Goal: Task Accomplishment & Management: Complete application form

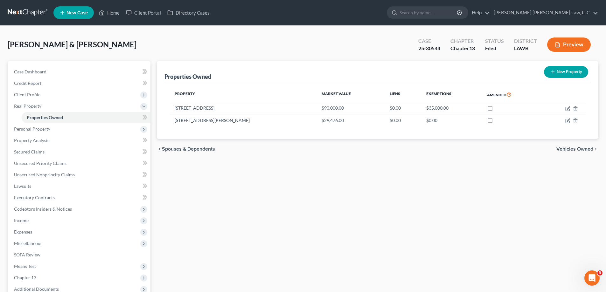
click at [250, 220] on div "Properties Owned New Property Property Market Value Liens Exemptions Amended [S…" at bounding box center [378, 199] width 448 height 276
click at [119, 12] on link "Home" at bounding box center [109, 12] width 27 height 11
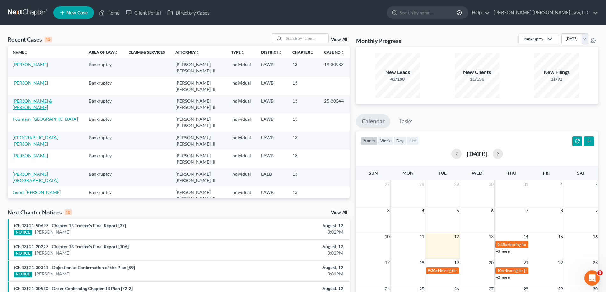
click at [43, 98] on link "[PERSON_NAME] & [PERSON_NAME]" at bounding box center [32, 104] width 39 height 12
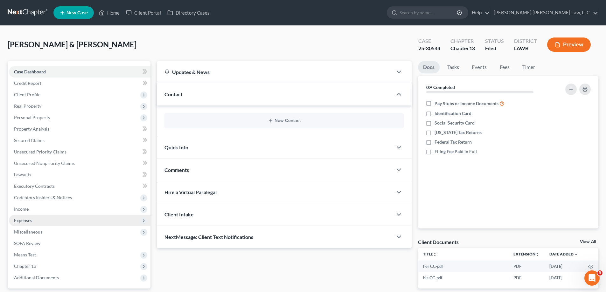
click at [36, 222] on span "Expenses" at bounding box center [80, 220] width 142 height 11
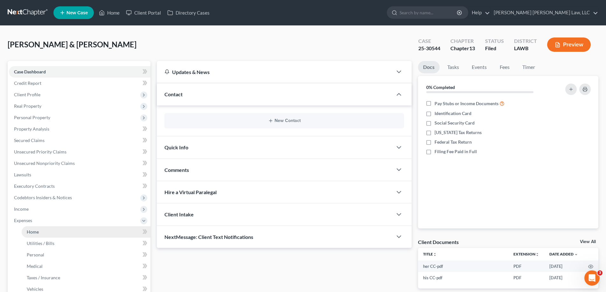
click at [43, 229] on link "Home" at bounding box center [86, 232] width 129 height 11
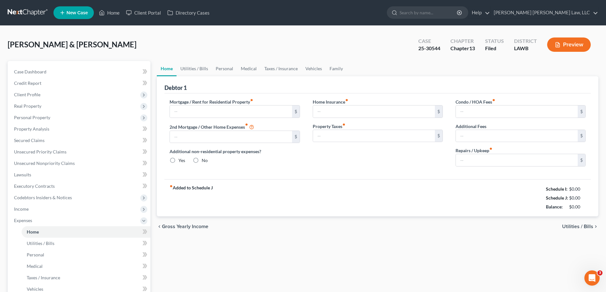
type input "0.00"
radio input "true"
type input "0.00"
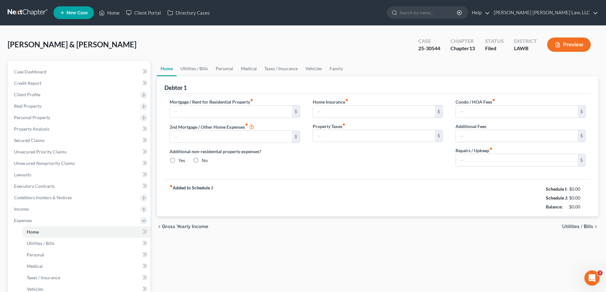
type input "100.00"
click at [494, 165] on input "100.00" at bounding box center [517, 160] width 122 height 12
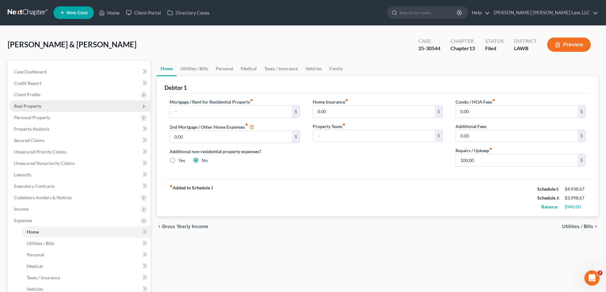
click at [46, 107] on span "Real Property" at bounding box center [80, 106] width 142 height 11
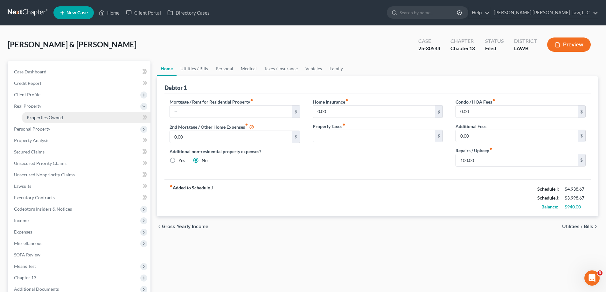
click at [47, 115] on span "Properties Owned" at bounding box center [45, 117] width 36 height 5
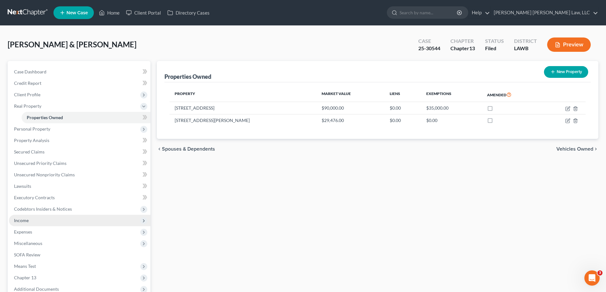
click at [50, 220] on span "Income" at bounding box center [80, 220] width 142 height 11
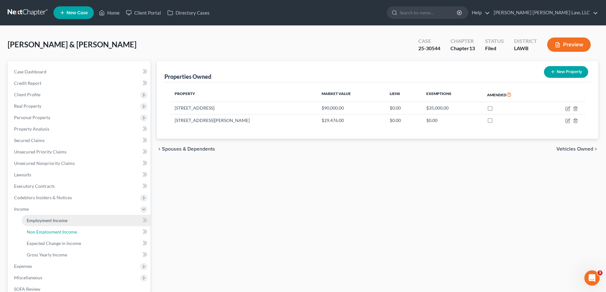
click at [49, 229] on link "Non Employment Income" at bounding box center [86, 232] width 129 height 11
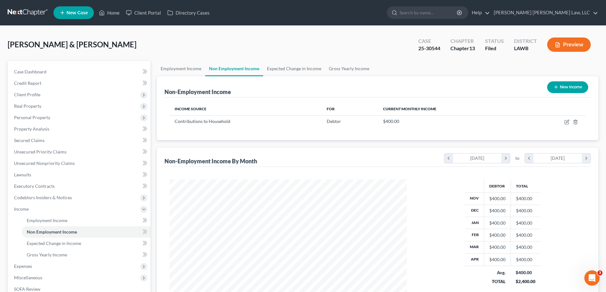
scroll to position [119, 250]
click at [67, 221] on link "Employment Income" at bounding box center [86, 220] width 129 height 11
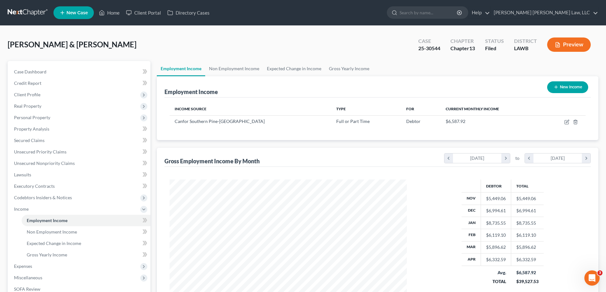
scroll to position [95, 0]
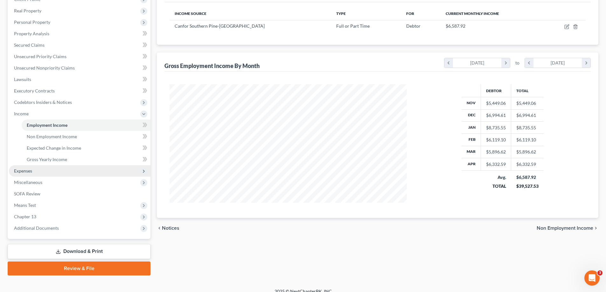
click at [37, 172] on span "Expenses" at bounding box center [80, 170] width 142 height 11
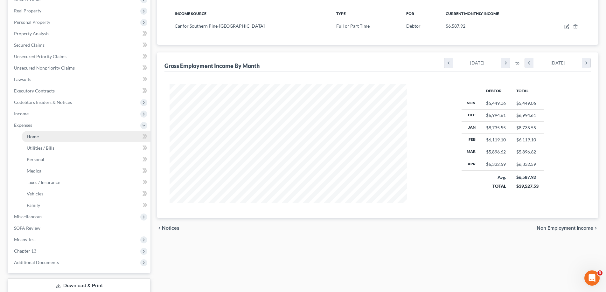
click at [45, 138] on link "Home" at bounding box center [86, 136] width 129 height 11
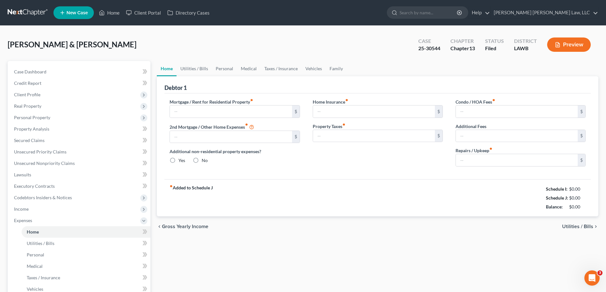
type input "0.00"
radio input "true"
type input "0.00"
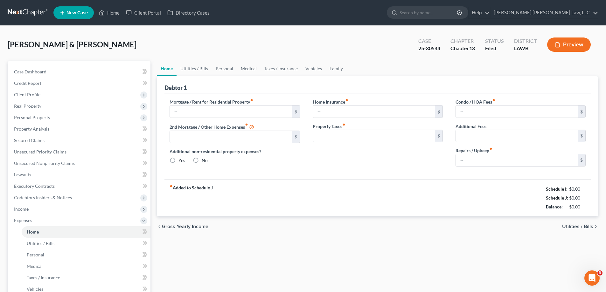
type input "100.00"
click at [218, 62] on link "Personal" at bounding box center [224, 68] width 25 height 15
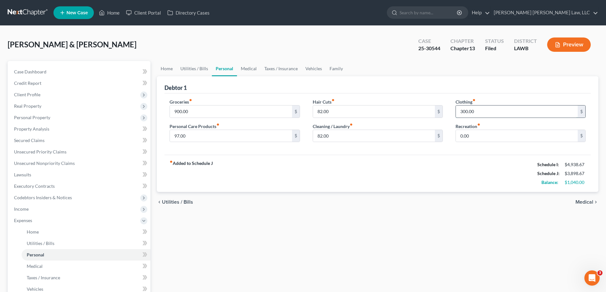
click at [477, 115] on input "300.00" at bounding box center [517, 112] width 122 height 12
click at [242, 67] on link "Medical" at bounding box center [249, 68] width 24 height 15
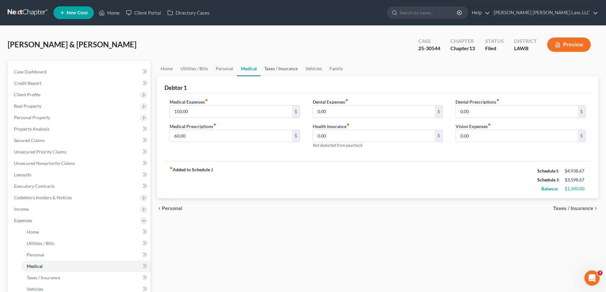
click at [273, 69] on link "Taxes / Insurance" at bounding box center [281, 68] width 41 height 15
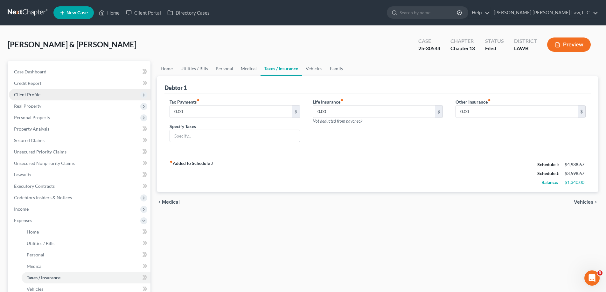
click at [35, 93] on span "Client Profile" at bounding box center [27, 94] width 26 height 5
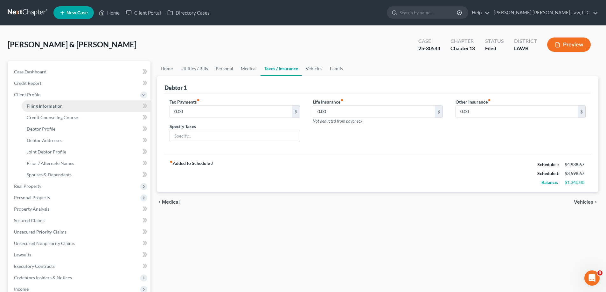
click at [67, 105] on link "Filing Information" at bounding box center [86, 106] width 129 height 11
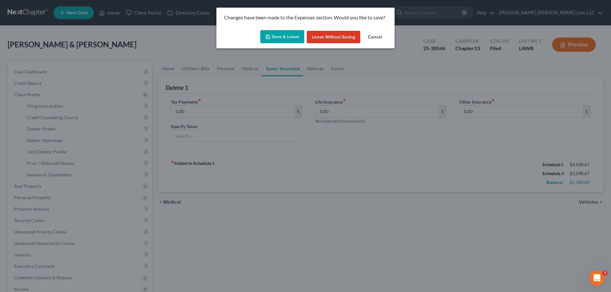
click at [344, 35] on button "Leave without Saving" at bounding box center [333, 37] width 53 height 13
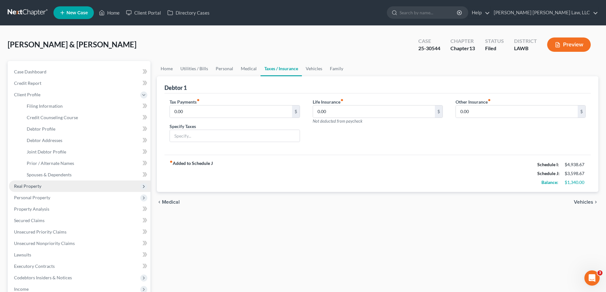
select select "1"
select select "3"
select select "19"
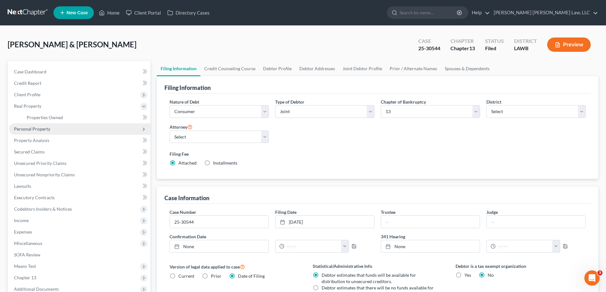
click at [45, 126] on span "Personal Property" at bounding box center [32, 128] width 36 height 5
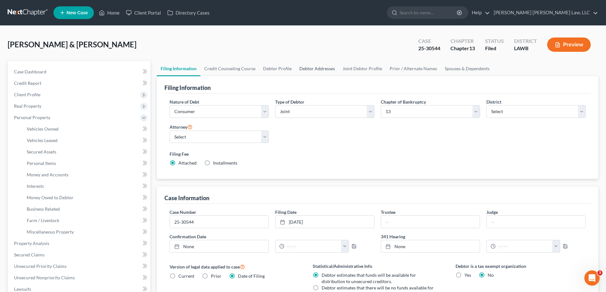
click at [316, 69] on link "Debtor Addresses" at bounding box center [317, 68] width 43 height 15
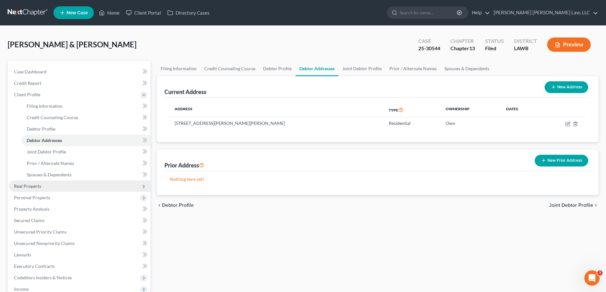
click at [48, 185] on span "Real Property" at bounding box center [80, 186] width 142 height 11
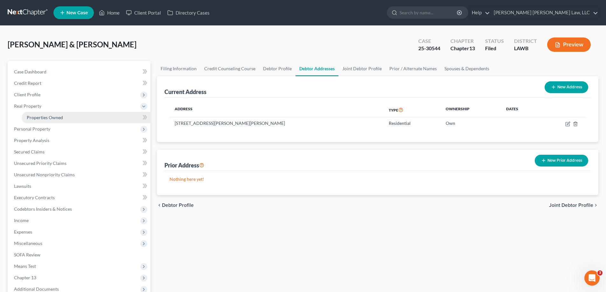
drag, startPoint x: 57, startPoint y: 114, endPoint x: 65, endPoint y: 115, distance: 8.4
click at [57, 114] on link "Properties Owned" at bounding box center [86, 117] width 129 height 11
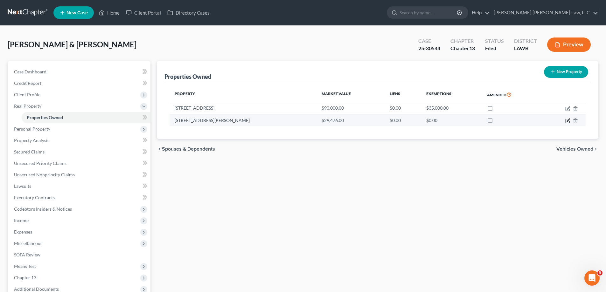
click at [568, 123] on icon "button" at bounding box center [567, 120] width 5 height 5
select select "19"
select select "55"
select select "3"
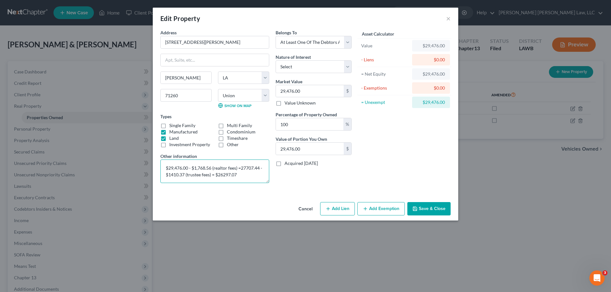
click at [191, 167] on textarea "$29,476.00 - $1,768.56 (realtor fees) =27707.44 - $1410.37 (trustee fees) = $26…" at bounding box center [214, 172] width 109 height 24
click at [193, 170] on textarea "$29,476.00 - $1,768.56 (realtor fees) =27707.44 - $1410.37 (trustee fees) = $26…" at bounding box center [214, 172] width 109 height 24
click at [241, 170] on textarea "$29,476.00 - $1,768.56 (realtor fees) =27707.44 - $1410.37 (trustee fees) = $26…" at bounding box center [214, 172] width 109 height 24
drag, startPoint x: 248, startPoint y: 169, endPoint x: 283, endPoint y: 182, distance: 37.3
click at [249, 169] on textarea "$29,476.00 - $1,768.56 (realtor fees) =$27707.44 - $1410.37 (trustee fees) = $2…" at bounding box center [214, 172] width 109 height 24
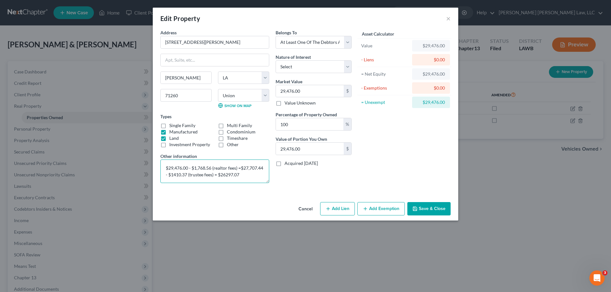
click at [264, 169] on textarea "$29,476.00 - $1,768.56 (realtor fees) =$27,707.44 - $1410.37 (trustee fees) = $…" at bounding box center [214, 172] width 109 height 24
click at [165, 168] on textarea "$29,476.00 - $1,768.56 (realtor fees) =$27,707.44 - $13,853.72 (- $1410.37 (tru…" at bounding box center [214, 172] width 109 height 24
click at [252, 167] on textarea "1/2 interest in property. $29,476.00 - $1,768.56 (realtor fees) =$27,707.44 - $…" at bounding box center [214, 172] width 109 height 24
click at [255, 169] on textarea "1/2 interest in property. $29,476.00 - $1,768.56 (realtor fees) =$27,707.44 - $…" at bounding box center [214, 172] width 109 height 24
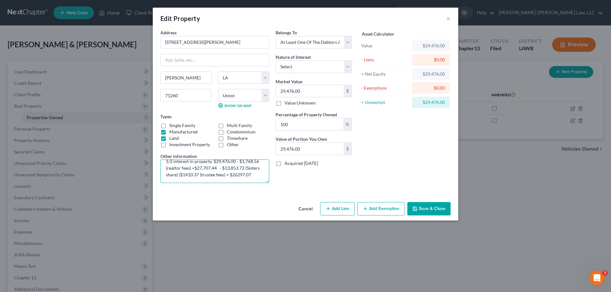
drag, startPoint x: 170, startPoint y: 176, endPoint x: 181, endPoint y: 176, distance: 10.5
click at [181, 176] on textarea "1/2 interest in property. $29,476.00 - $1,768.56 (realtor fees) =$27,707.44 - $…" at bounding box center [214, 172] width 109 height 24
drag, startPoint x: 181, startPoint y: 176, endPoint x: 193, endPoint y: 176, distance: 11.8
click at [193, 176] on textarea "1/2 interest in property. $29,476.00 - $1,768.56 (realtor fees) =$27,707.44 - $…" at bounding box center [214, 172] width 109 height 24
click at [199, 176] on textarea "1/2 interest in property. $29,476.00 - $1,768.56 (realtor fees) =$27,707.44 - $…" at bounding box center [214, 172] width 109 height 24
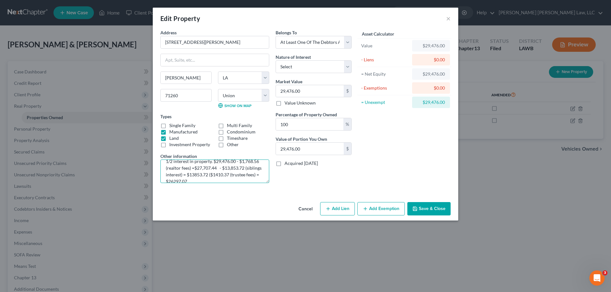
scroll to position [13, 0]
drag, startPoint x: 225, startPoint y: 176, endPoint x: 243, endPoint y: 176, distance: 17.8
click at [243, 176] on textarea "1/2 interest in property. $29,476.00 - $1,768.56 (realtor fees) =$27,707.44 - $…" at bounding box center [214, 172] width 109 height 24
click at [242, 179] on textarea "1/2 interest in property. $29,476.00 - $1,768.56 (realtor fees) =$27,707.44 - $…" at bounding box center [214, 172] width 109 height 24
click at [229, 170] on textarea "1/2 interest in property. $29,476.00 - $1,768.56 (realtor fees) =$27,707.44 - $…" at bounding box center [214, 172] width 109 height 24
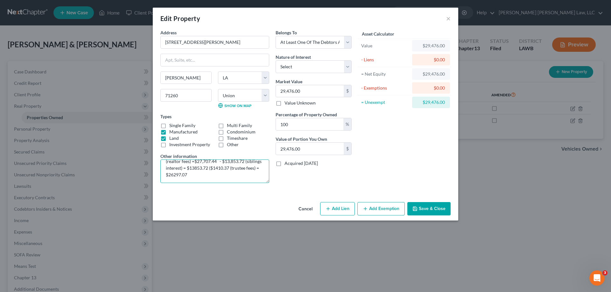
click at [229, 170] on textarea "1/2 interest in property. $29,476.00 - $1,768.56 (realtor fees) =$27,707.44 - $…" at bounding box center [214, 172] width 109 height 24
click at [226, 169] on textarea "1/2 interest in property. $29,476.00 - $1,768.56 (realtor fees) =$27,707.44 - $…" at bounding box center [214, 172] width 109 height 24
click at [227, 169] on textarea "1/2 interest in property. $29,476.00 - $1,768.56 (realtor fees) =$27,707.44 - $…" at bounding box center [214, 172] width 109 height 24
drag, startPoint x: 231, startPoint y: 169, endPoint x: 250, endPoint y: 171, distance: 19.2
click at [250, 171] on textarea "1/2 interest in property. $29,476.00 - $1,768.56 (realtor fees) =$27,707.44 - $…" at bounding box center [214, 172] width 109 height 24
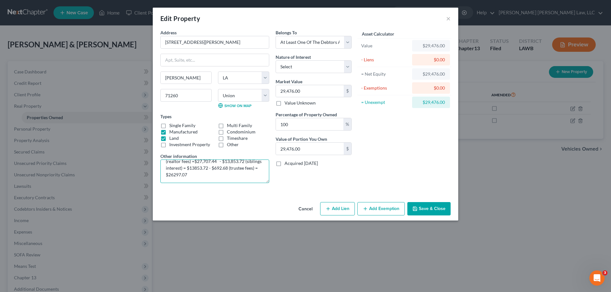
drag, startPoint x: 198, startPoint y: 175, endPoint x: 221, endPoint y: 175, distance: 23.2
click at [221, 175] on textarea "1/2 interest in property. $29,476.00 - $1,768.56 (realtor fees) =$27,707.44 - $…" at bounding box center [214, 172] width 109 height 24
type textarea "1/2 interest in property. $29,476.00 - $1,768.56 (realtor fees) =$27,707.44 - $…"
click at [429, 204] on button "Save & Close" at bounding box center [428, 208] width 43 height 13
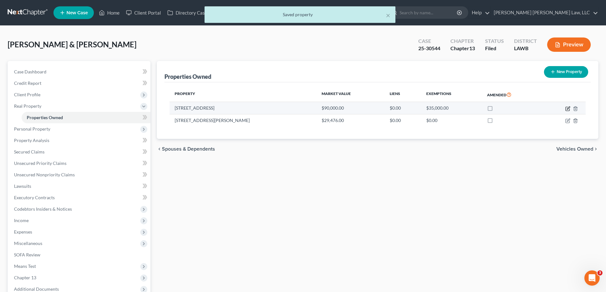
click at [567, 110] on icon "button" at bounding box center [567, 108] width 5 height 5
select select "19"
select select "55"
select select "2"
select select "0"
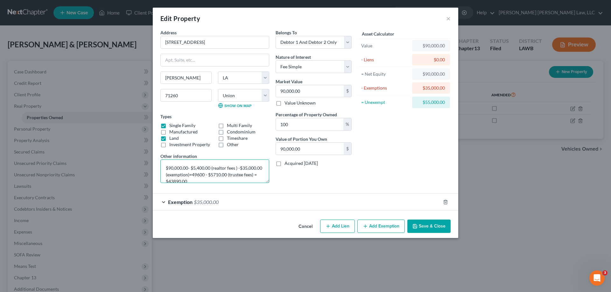
drag, startPoint x: 210, startPoint y: 180, endPoint x: 206, endPoint y: 192, distance: 12.2
click at [210, 180] on textarea "$90,000.00- $5,400.00 (realtor fees ) -$35,000.00 (exemption)=49600 - $5710.00 …" at bounding box center [214, 172] width 109 height 24
click at [204, 174] on textarea "$90,000.00- $5,400.00 (realtor fees ) -$35,000.00 (exemption)=49600 - $5710.00 …" at bounding box center [214, 172] width 109 height 24
click at [237, 168] on textarea "$90,000.00- $5,400.00 (realtor fees ) -$35,000.00 (exemption)=49600 - $5710.00 …" at bounding box center [214, 172] width 109 height 24
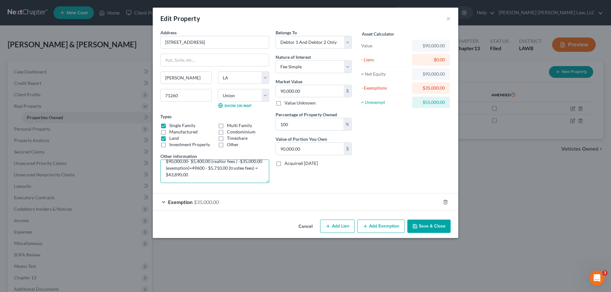
click at [217, 169] on textarea "$90,000.00- $5,400.00 (realtor fees ) -$35,000.00 (exemption)=49600 - $5,710.00…" at bounding box center [214, 172] width 109 height 24
click at [225, 168] on textarea "$90,000.00- $5,400.00 (realtor fees ) -$35,000.00 (exemption)=$49600 - $5,710.0…" at bounding box center [214, 172] width 109 height 24
type textarea "$90,000.00- $5,400.00 (realtor fees ) -$35,000.00 (exemption)=$49,600.00 - $5,7…"
click at [438, 226] on button "Save & Close" at bounding box center [428, 226] width 43 height 13
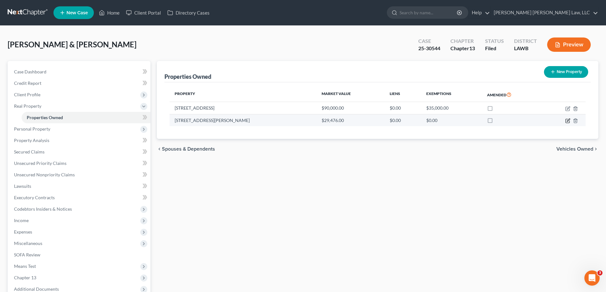
click at [567, 121] on icon "button" at bounding box center [568, 120] width 3 height 3
select select "19"
select select "55"
select select "3"
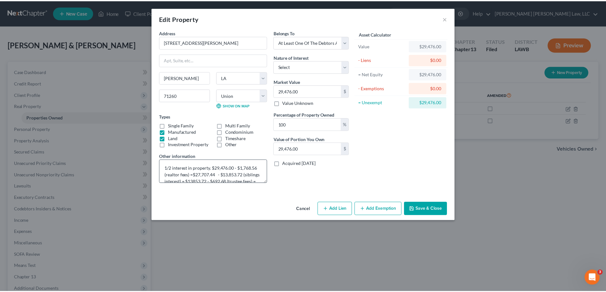
scroll to position [13, 0]
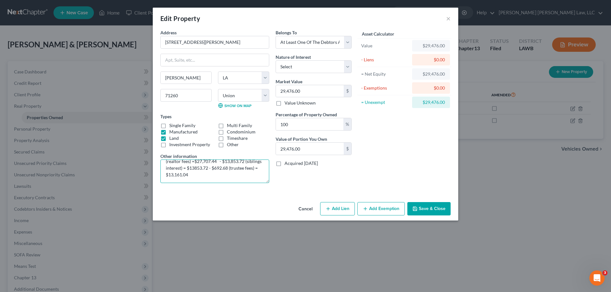
click at [250, 177] on textarea "1/2 interest in property. $29,476.00 - $1,768.56 (realtor fees) =$27,707.44 - $…" at bounding box center [214, 172] width 109 height 24
drag, startPoint x: 230, startPoint y: 169, endPoint x: 244, endPoint y: 170, distance: 13.7
click at [244, 170] on textarea "1/2 interest in property. $29,476.00 - $1,768.56 (realtor fees) =$27,707.44 - $…" at bounding box center [214, 172] width 109 height 24
drag, startPoint x: 206, startPoint y: 177, endPoint x: 218, endPoint y: 176, distance: 12.7
click at [218, 176] on textarea "1/2 interest in property. $29,476.00 - $1,768.56 (realtor fees) =$27,707.44 - $…" at bounding box center [214, 172] width 109 height 24
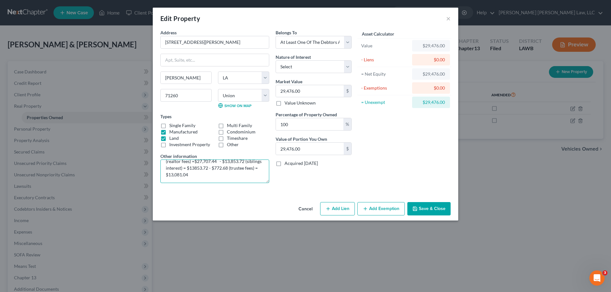
type textarea "1/2 interest in property. $29,476.00 - $1,768.56 (realtor fees) =$27,707.44 - $…"
click at [433, 212] on button "Save & Close" at bounding box center [428, 208] width 43 height 13
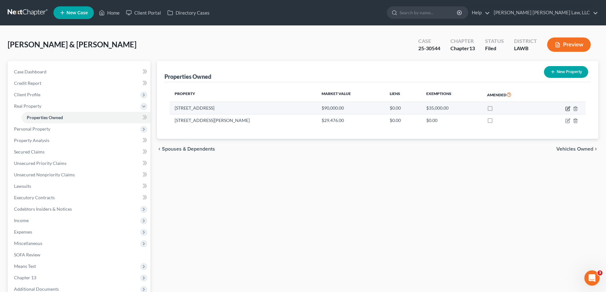
click at [568, 107] on icon "button" at bounding box center [567, 108] width 5 height 5
select select "19"
select select "55"
select select "2"
select select "0"
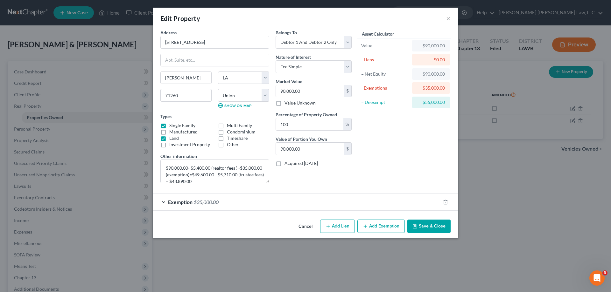
click at [433, 228] on button "Save & Close" at bounding box center [428, 226] width 43 height 13
